Goal: Transaction & Acquisition: Purchase product/service

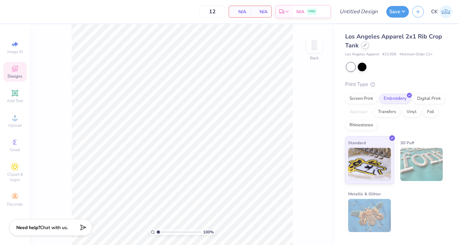
click at [364, 45] on icon at bounding box center [365, 44] width 3 height 3
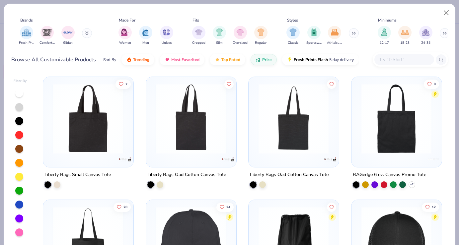
scroll to position [0, 348]
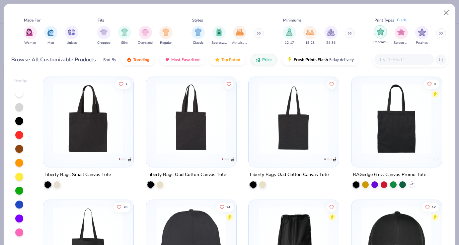
click at [375, 35] on div "filter for Embroidery" at bounding box center [380, 31] width 13 height 13
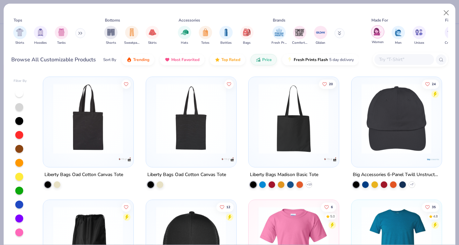
click at [379, 32] on img "filter for Women" at bounding box center [378, 32] width 8 height 8
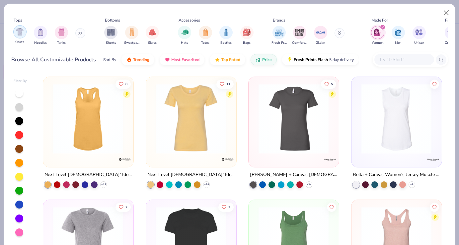
click at [21, 30] on img "filter for Shirts" at bounding box center [20, 32] width 8 height 8
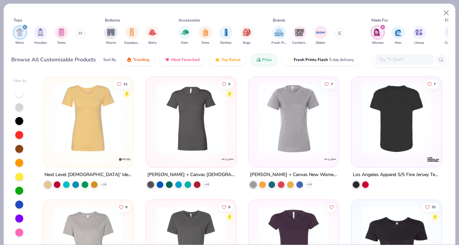
click at [18, 95] on div at bounding box center [19, 93] width 8 height 8
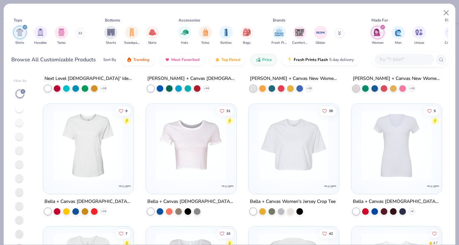
scroll to position [97, 0]
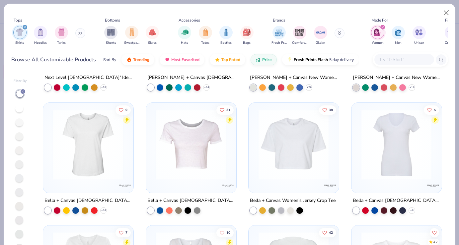
click at [280, 164] on img at bounding box center [293, 144] width 77 height 70
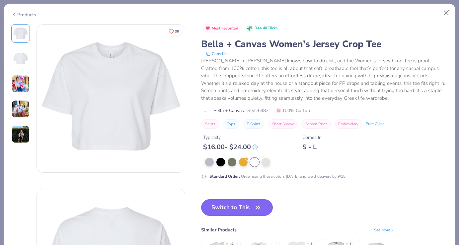
click at [38, 86] on img at bounding box center [111, 99] width 148 height 148
click at [20, 83] on img at bounding box center [21, 84] width 18 height 18
click at [449, 13] on button "Close" at bounding box center [446, 13] width 13 height 13
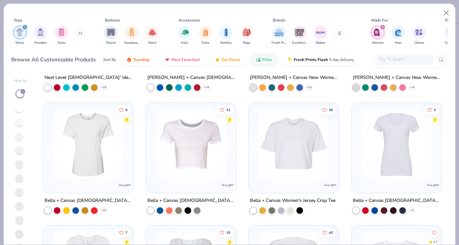
click at [212, 126] on img at bounding box center [191, 144] width 77 height 70
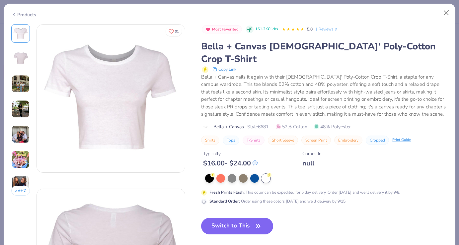
click at [24, 81] on img at bounding box center [21, 84] width 18 height 18
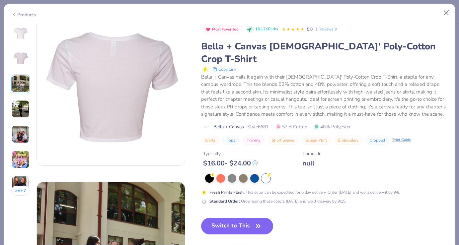
scroll to position [132, 0]
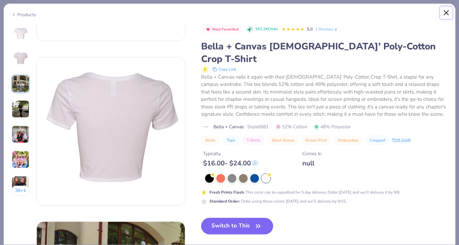
click at [443, 16] on button "Close" at bounding box center [446, 13] width 13 height 13
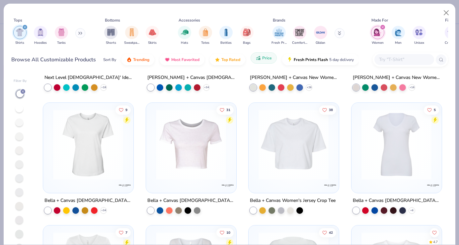
click at [263, 60] on span "Price" at bounding box center [267, 57] width 10 height 5
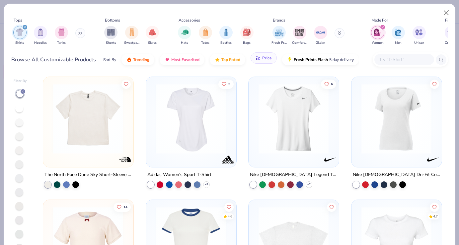
click at [263, 60] on span "Price" at bounding box center [267, 57] width 10 height 5
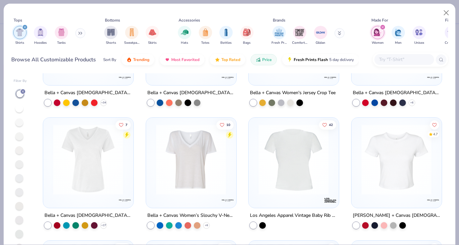
scroll to position [200, 0]
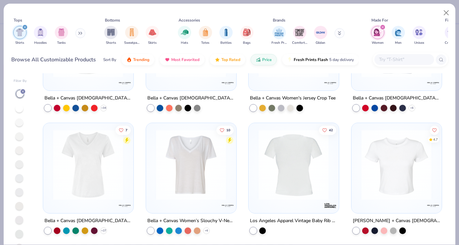
click at [275, 166] on img at bounding box center [293, 165] width 77 height 70
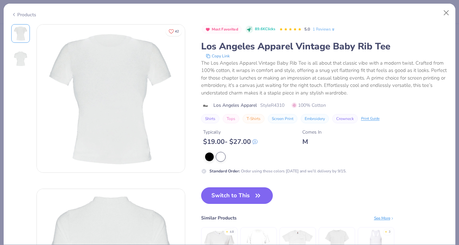
click at [21, 56] on img at bounding box center [21, 59] width 16 height 16
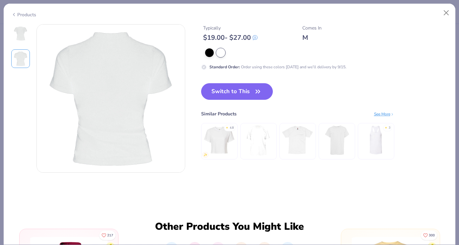
click at [17, 27] on img at bounding box center [21, 34] width 16 height 16
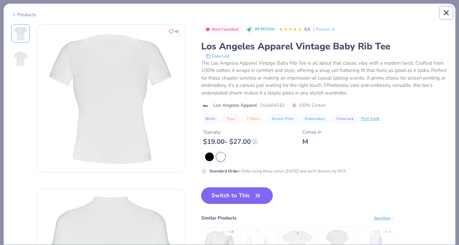
click at [446, 11] on button "Close" at bounding box center [446, 13] width 13 height 13
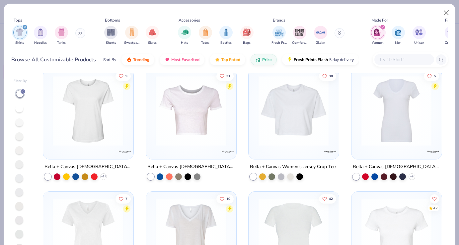
scroll to position [124, 0]
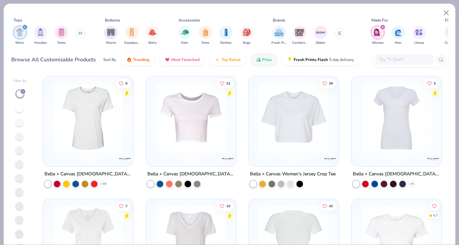
click at [193, 129] on img at bounding box center [191, 118] width 77 height 70
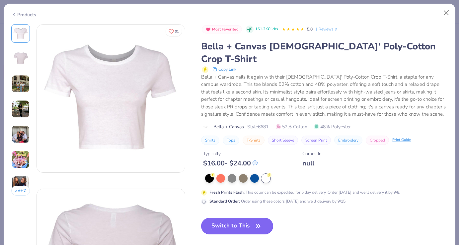
click at [244, 218] on button "Switch to This" at bounding box center [237, 226] width 72 height 17
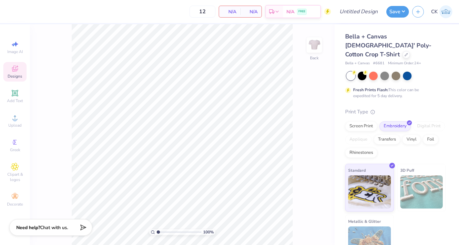
click at [381, 61] on span "# 6681" at bounding box center [379, 64] width 12 height 6
copy span "6681"
